Goal: Task Accomplishment & Management: Manage account settings

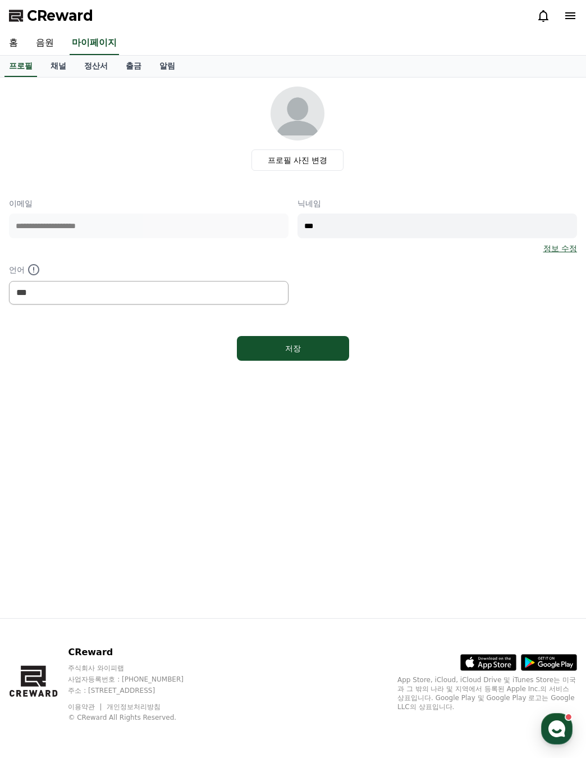
select select "**********"
click at [49, 45] on link "음원" at bounding box center [45, 43] width 36 height 24
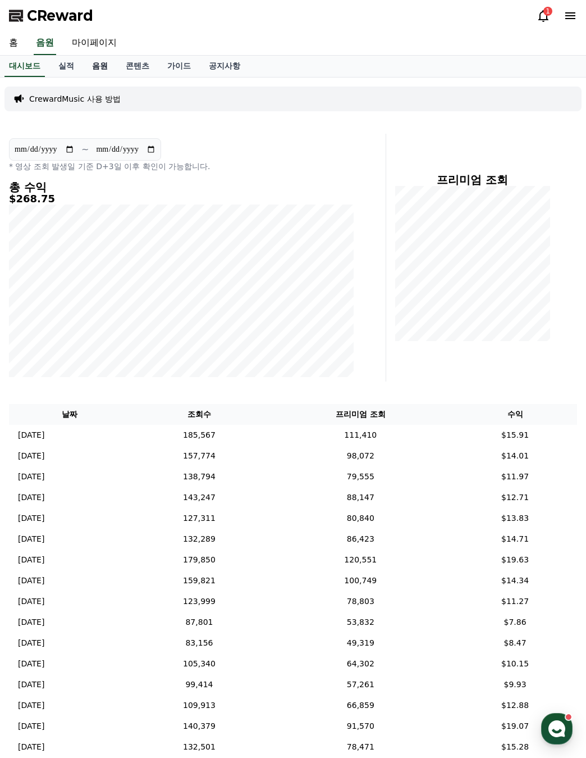
click at [107, 63] on link "음원" at bounding box center [100, 66] width 34 height 21
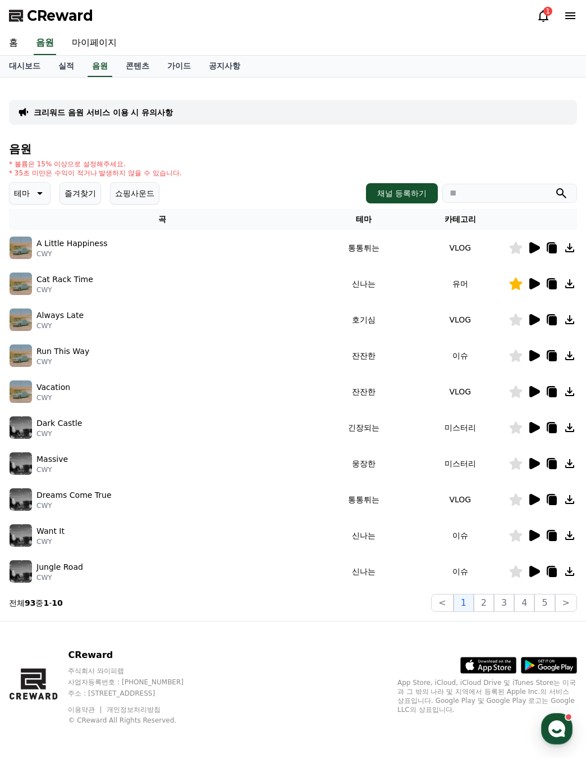
click at [83, 186] on button "즐겨찾기" at bounding box center [81, 193] width 42 height 22
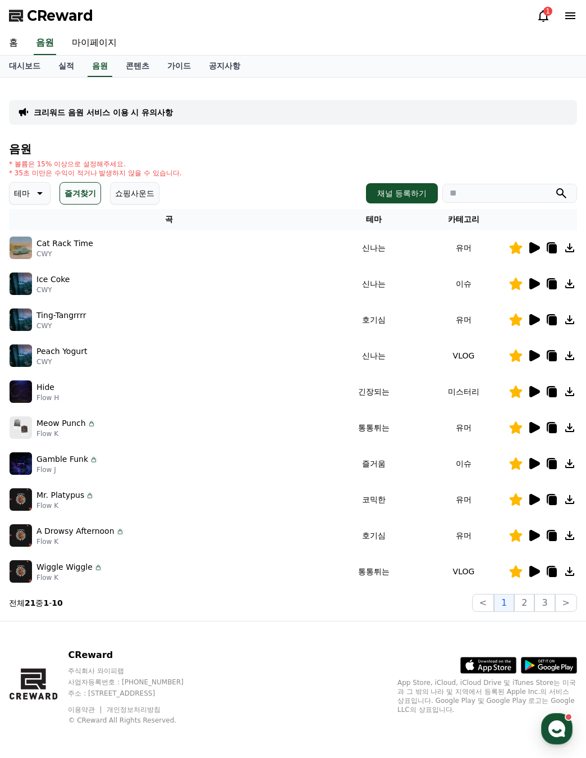
click at [554, 393] on icon at bounding box center [553, 392] width 8 height 9
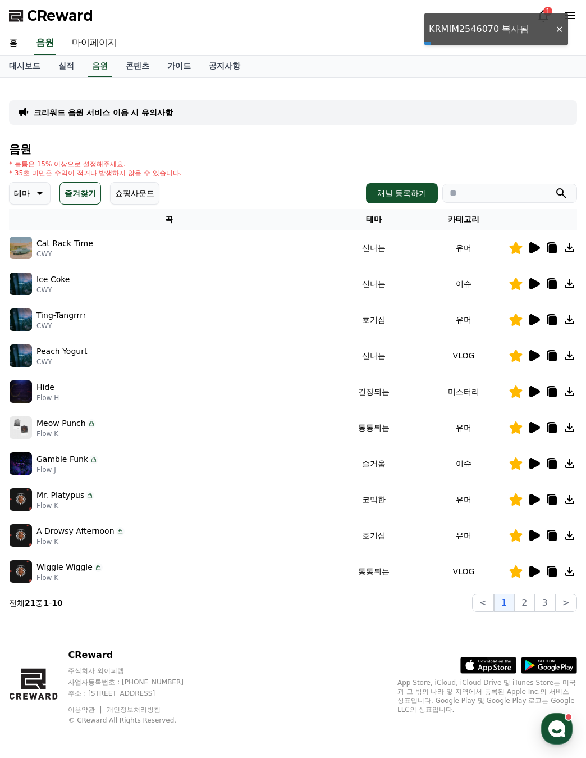
drag, startPoint x: 58, startPoint y: 393, endPoint x: 108, endPoint y: 387, distance: 50.9
click at [59, 393] on div "Hide Flow H" at bounding box center [169, 391] width 319 height 22
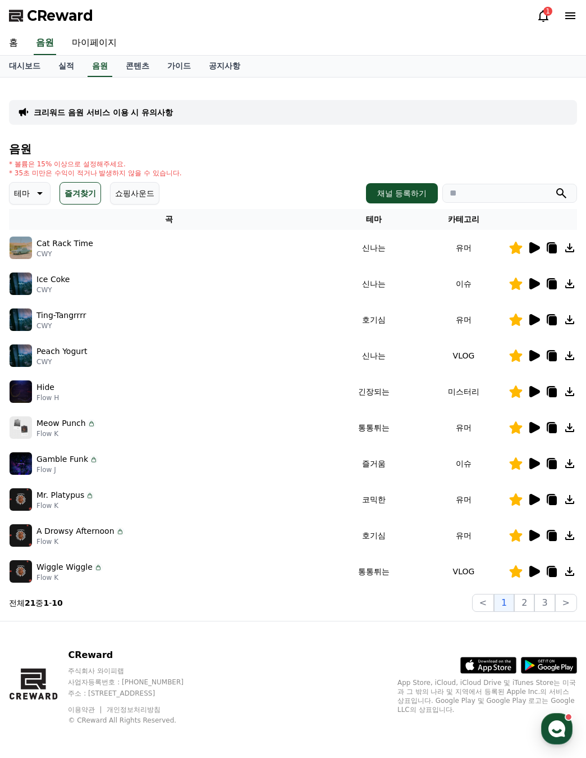
click at [532, 389] on icon at bounding box center [535, 391] width 11 height 11
